Goal: Transaction & Acquisition: Purchase product/service

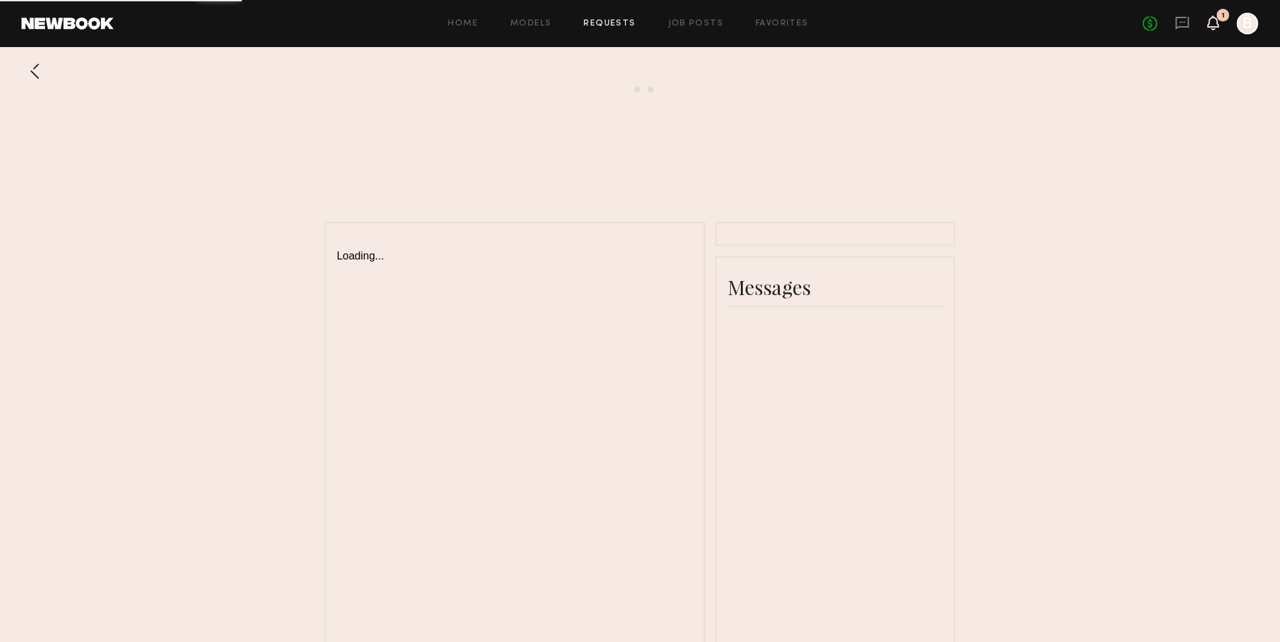
click at [1216, 17] on icon at bounding box center [1213, 21] width 11 height 9
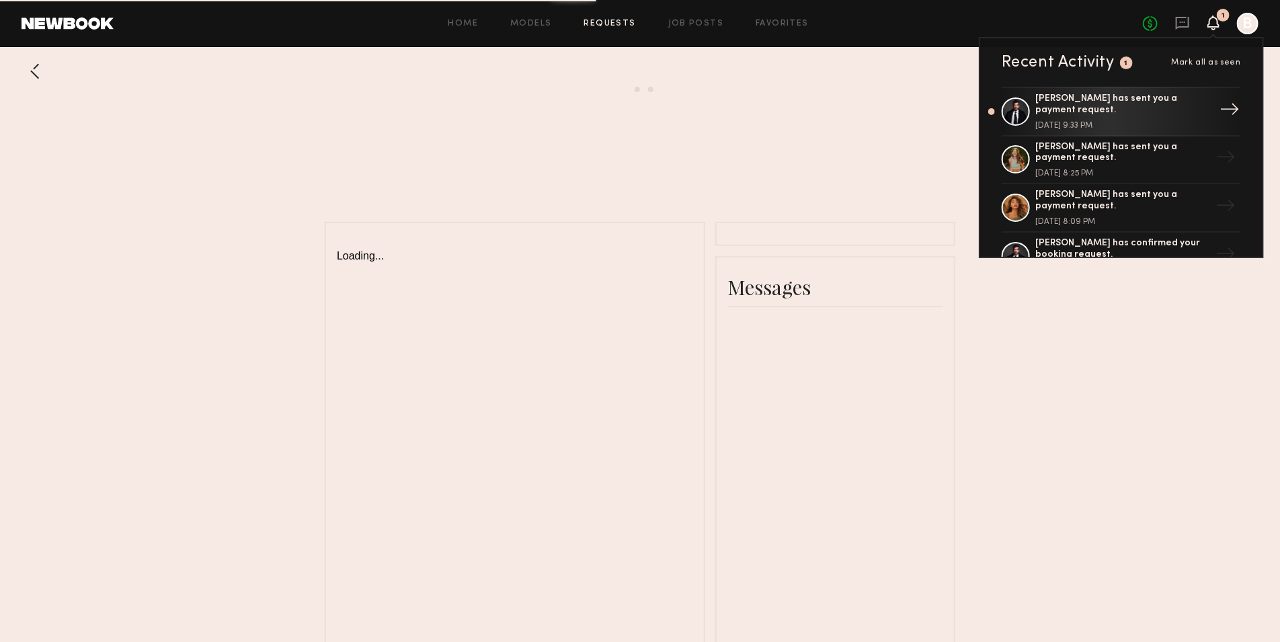
click at [1113, 124] on link "[PERSON_NAME] has sent you a payment request. [DATE] 9:33 PM →" at bounding box center [1121, 112] width 239 height 50
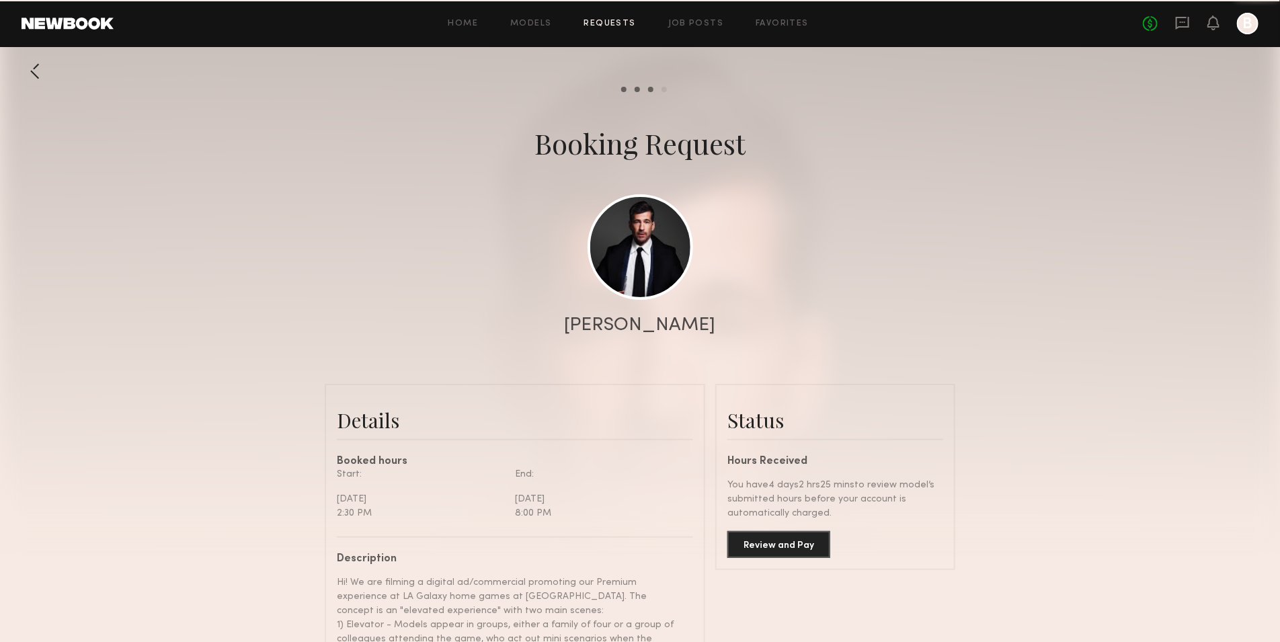
scroll to position [2982, 0]
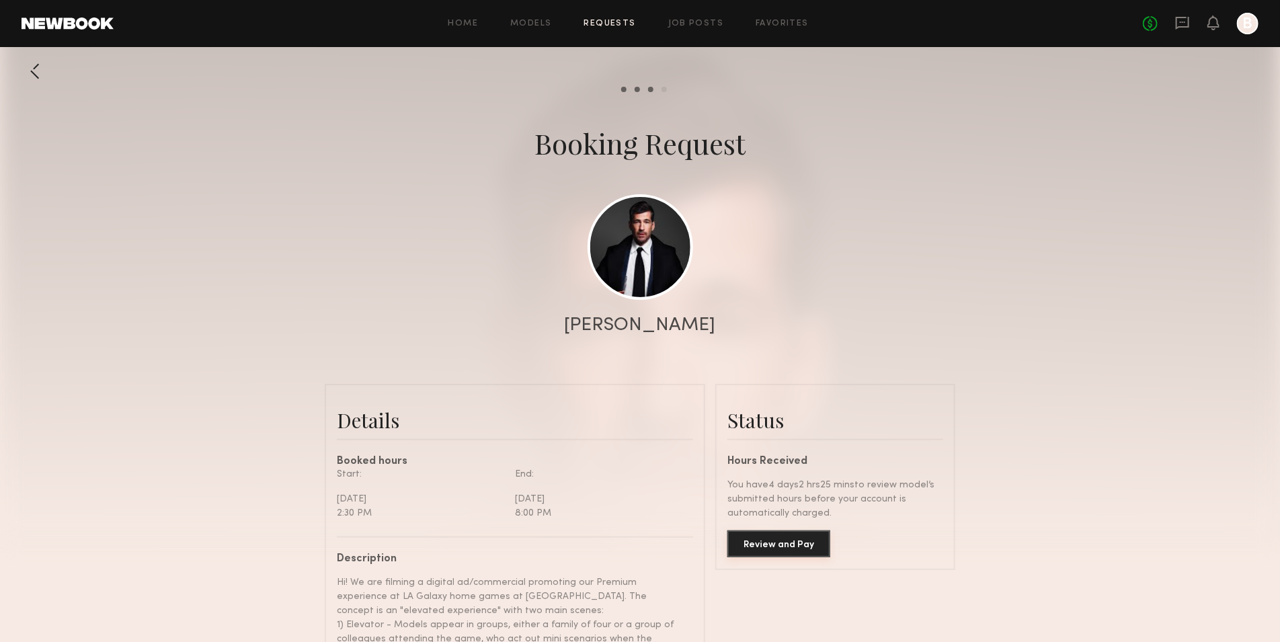
click at [800, 537] on button "Review and Pay" at bounding box center [778, 543] width 103 height 27
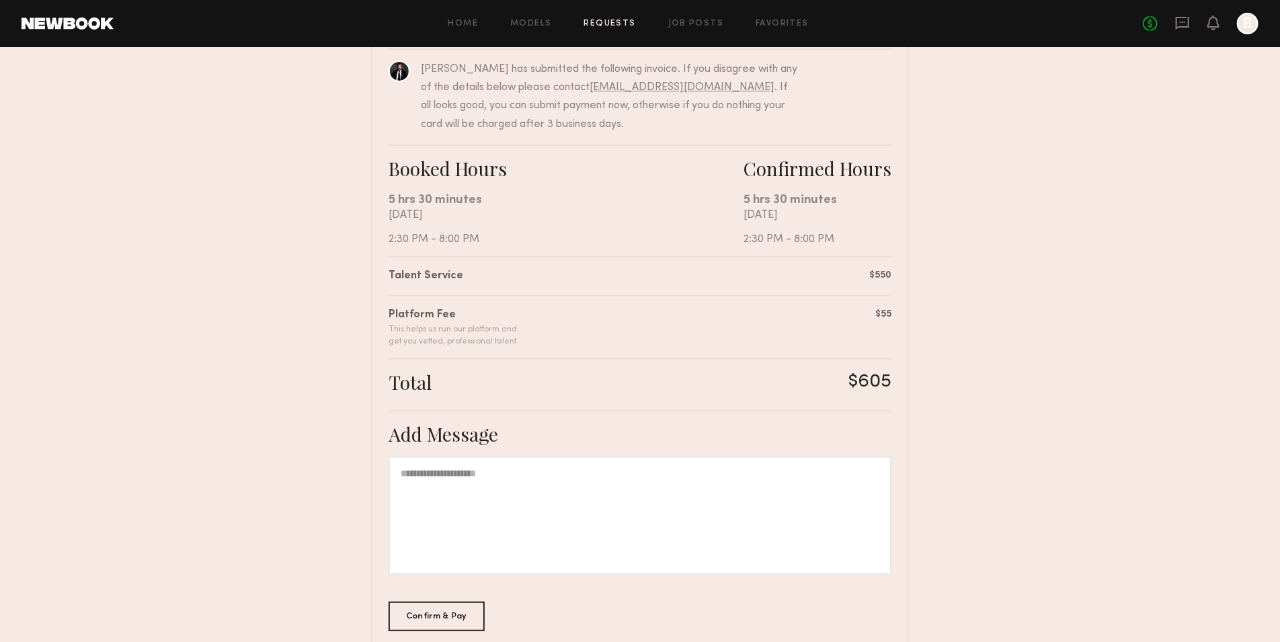
scroll to position [161, 0]
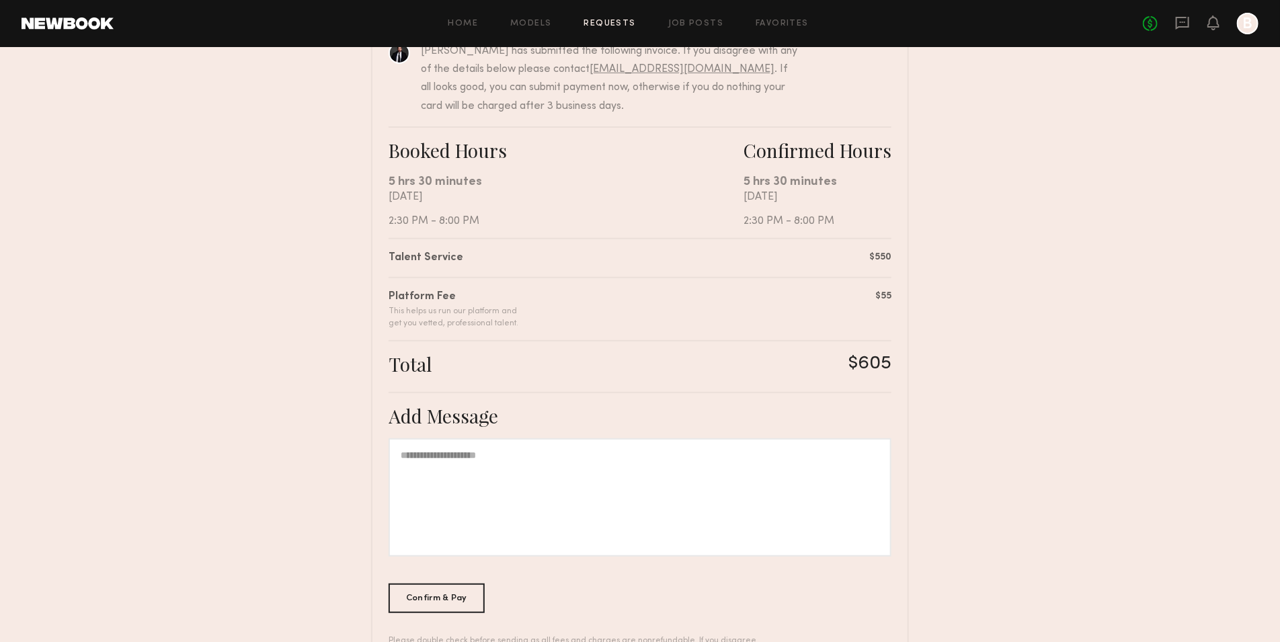
click at [740, 504] on div at bounding box center [640, 497] width 503 height 118
click at [465, 606] on div "Confirm & Pay" at bounding box center [437, 598] width 96 height 30
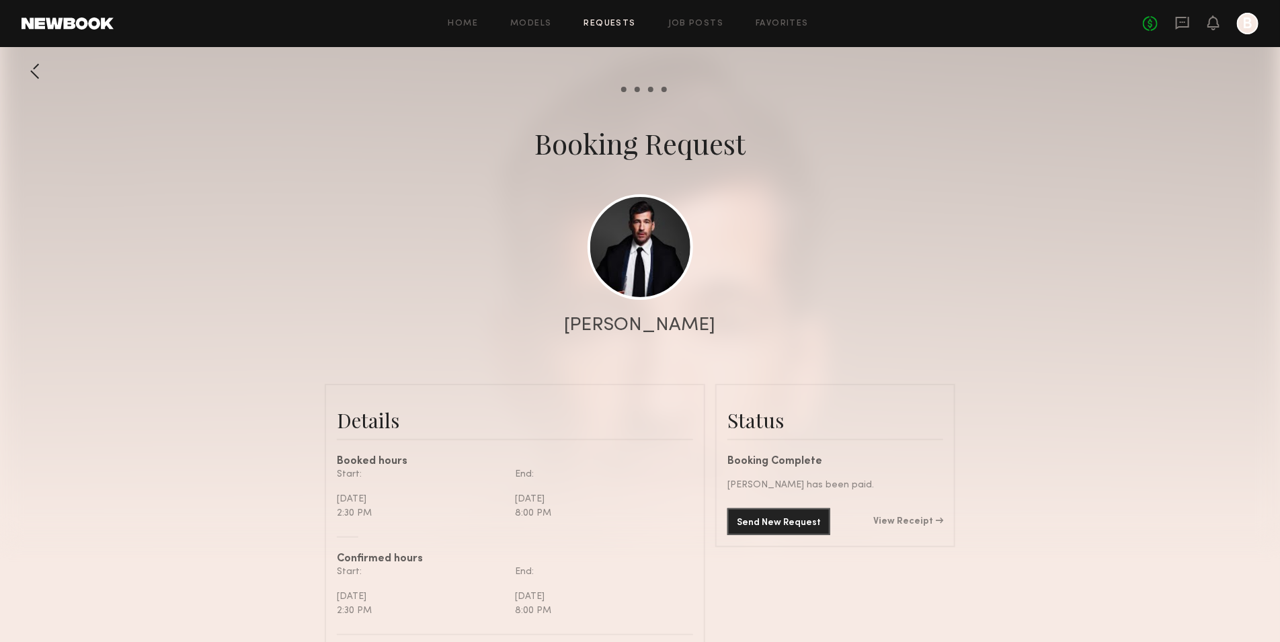
scroll to position [3050, 0]
click at [924, 368] on div at bounding box center [640, 269] width 1280 height 538
click at [922, 519] on link "View Receipt" at bounding box center [908, 521] width 70 height 9
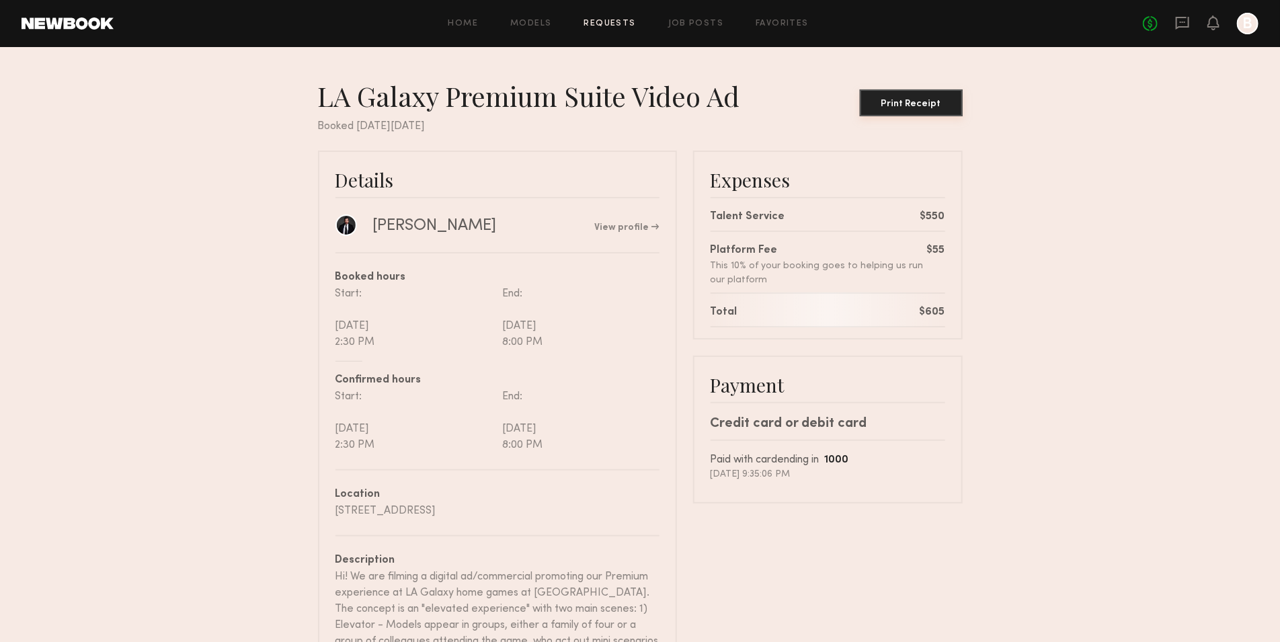
click at [906, 94] on button "Print Receipt" at bounding box center [911, 102] width 103 height 27
click at [1097, 161] on nb-booking-receipt "LA Galaxy Premium Suite Video Ad Print Receipt Booked [DATE][DATE] Details [PER…" at bounding box center [640, 489] width 1280 height 820
click at [1047, 192] on nb-booking-receipt "LA Galaxy Premium Suite Video Ad Print Receipt Booked [DATE][DATE] Details [PER…" at bounding box center [640, 489] width 1280 height 820
